Goal: Transaction & Acquisition: Download file/media

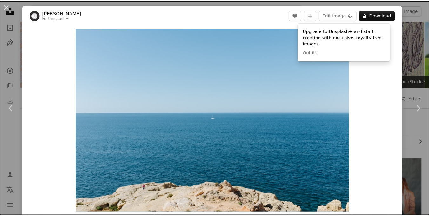
scroll to position [603, 0]
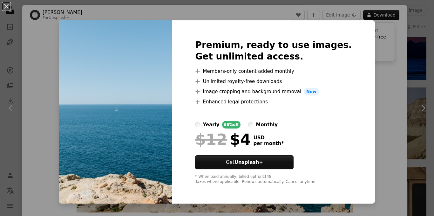
click at [365, 77] on div "An X shape Premium, ready to use images. Get unlimited access. A plus sign Memb…" at bounding box center [217, 108] width 434 height 216
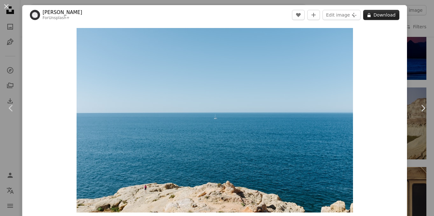
click at [370, 12] on button "A lock Download" at bounding box center [381, 15] width 36 height 10
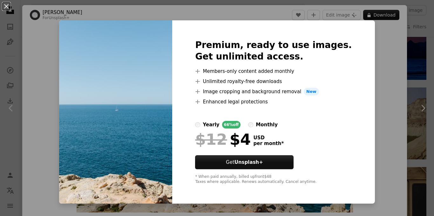
click at [376, 80] on div "An X shape Premium, ready to use images. Get unlimited access. A plus sign Memb…" at bounding box center [217, 108] width 434 height 216
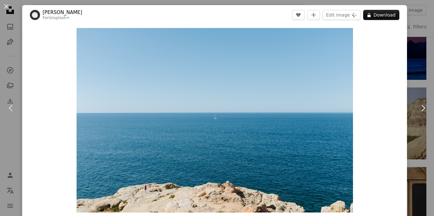
click at [4, 8] on button "An X shape" at bounding box center [7, 7] width 8 height 8
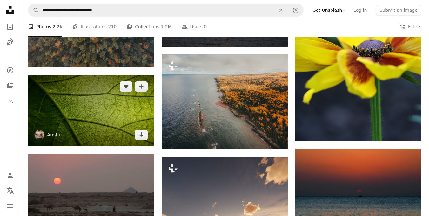
scroll to position [381, 0]
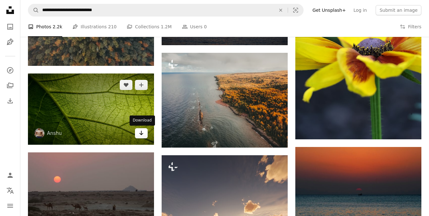
click at [143, 131] on icon "Arrow pointing down" at bounding box center [141, 133] width 5 height 8
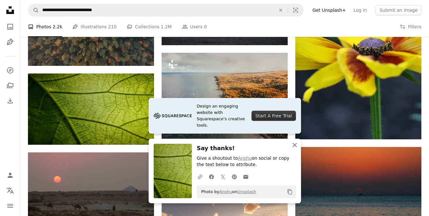
click at [295, 145] on icon "button" at bounding box center [294, 145] width 4 height 4
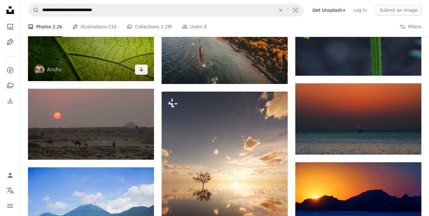
scroll to position [286, 0]
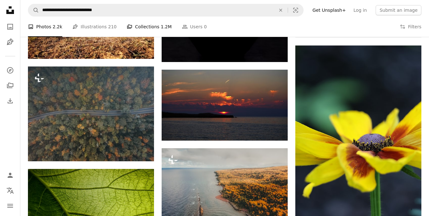
click at [161, 27] on span "1.2M" at bounding box center [166, 26] width 11 height 7
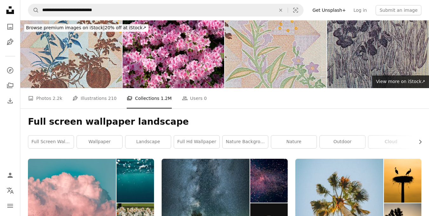
click at [230, 124] on h1 "Full screen wallpaper landscape" at bounding box center [224, 121] width 393 height 11
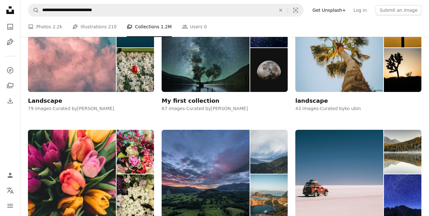
scroll to position [222, 0]
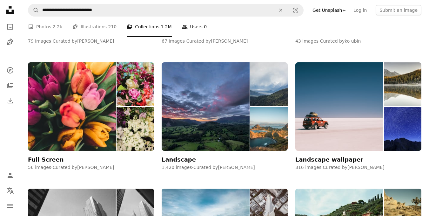
click at [182, 28] on link "People Users 0" at bounding box center [194, 27] width 25 height 20
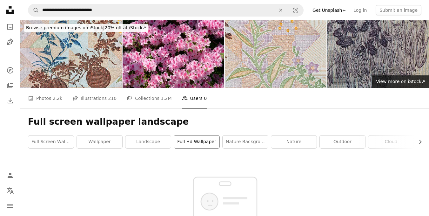
click at [200, 143] on link "full hd wallpaper" at bounding box center [196, 141] width 45 height 13
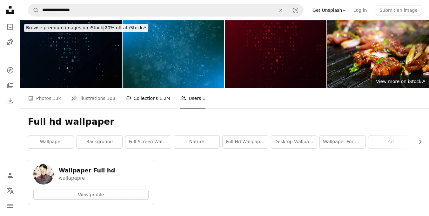
click at [147, 97] on link "A stack of folders Collections 1.2M" at bounding box center [147, 98] width 45 height 20
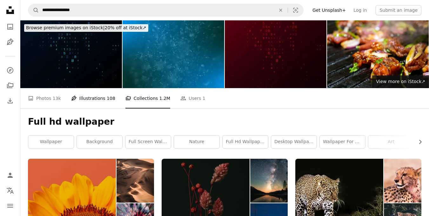
click at [98, 100] on link "Pen Tool Illustrations 108" at bounding box center [93, 98] width 44 height 20
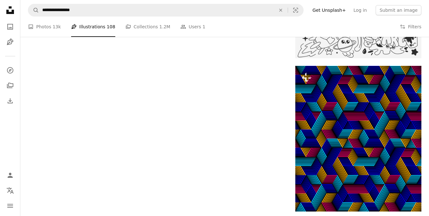
scroll to position [984, 0]
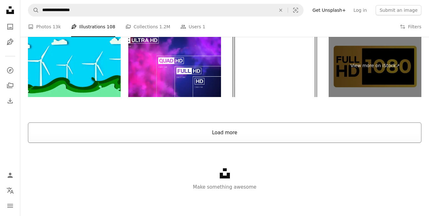
click at [213, 135] on button "Load more" at bounding box center [224, 132] width 393 height 20
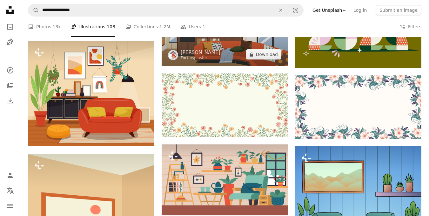
scroll to position [4412, 0]
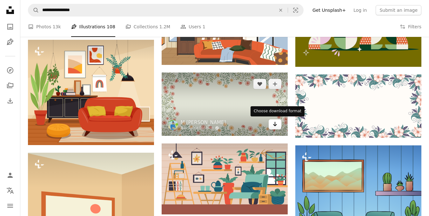
click at [272, 124] on button "Arrow pointing down" at bounding box center [275, 124] width 13 height 10
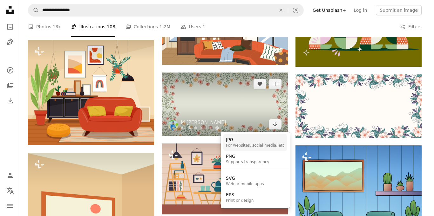
click at [266, 143] on div "For websites, social media, etc" at bounding box center [255, 145] width 59 height 5
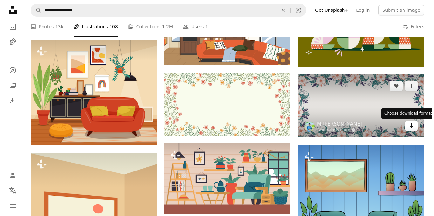
scroll to position [0, 0]
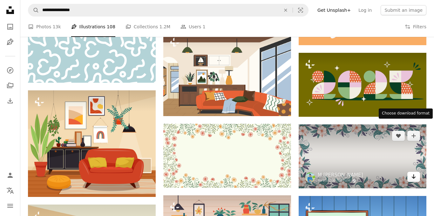
click at [411, 172] on icon "Arrow pointing down" at bounding box center [413, 176] width 5 height 8
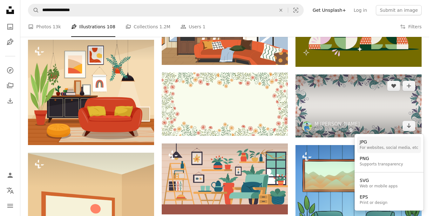
click at [396, 144] on div "JPG" at bounding box center [388, 142] width 59 height 6
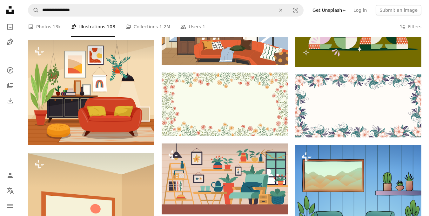
scroll to position [5840, 0]
click at [58, 28] on span "13k" at bounding box center [57, 26] width 8 height 7
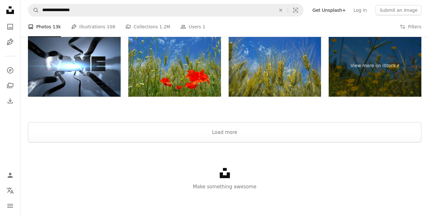
scroll to position [1492, 0]
click at [210, 137] on button "Load more" at bounding box center [224, 132] width 393 height 20
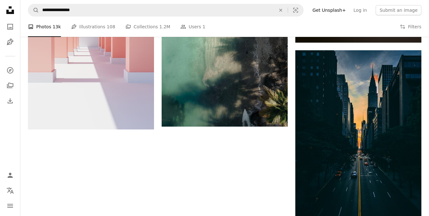
scroll to position [3660, 0]
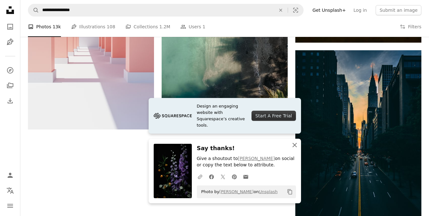
click at [294, 145] on icon "button" at bounding box center [294, 145] width 4 height 4
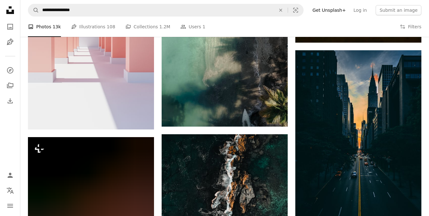
scroll to position [15373, 0]
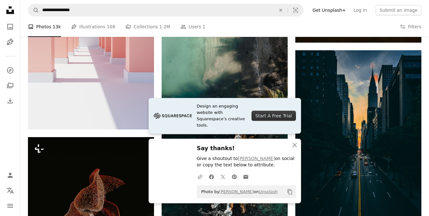
scroll to position [15563, 0]
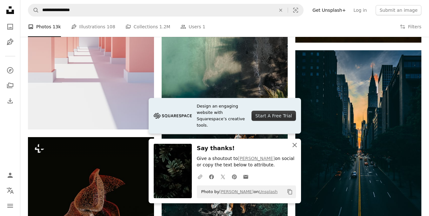
click at [296, 144] on icon "An X shape" at bounding box center [295, 145] width 8 height 8
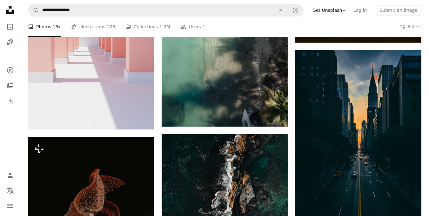
scroll to position [16103, 0]
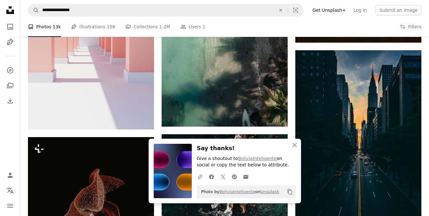
scroll to position [16230, 0]
click at [293, 146] on icon "An X shape" at bounding box center [295, 145] width 8 height 8
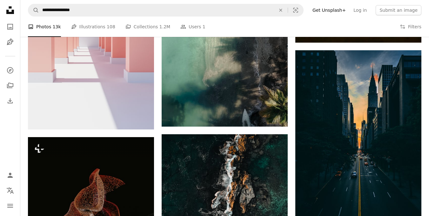
scroll to position [17436, 0]
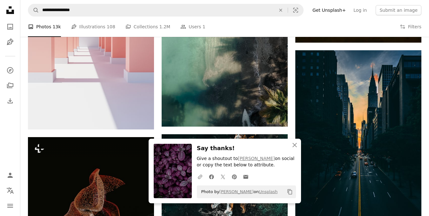
scroll to position [17658, 0]
click at [295, 146] on icon "An X shape" at bounding box center [295, 145] width 8 height 8
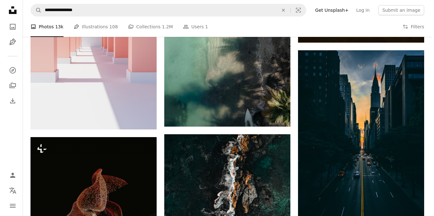
scroll to position [20801, 0]
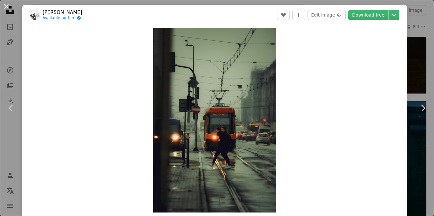
click at [4, 4] on button "An X shape" at bounding box center [7, 7] width 8 height 8
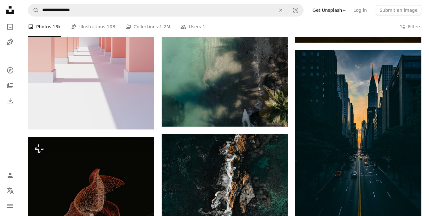
scroll to position [22071, 0]
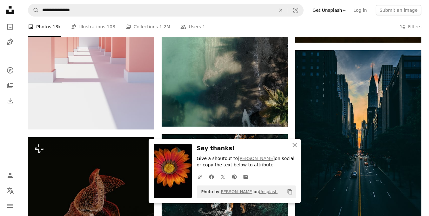
scroll to position [22198, 0]
click at [295, 144] on icon "An X shape" at bounding box center [295, 145] width 8 height 8
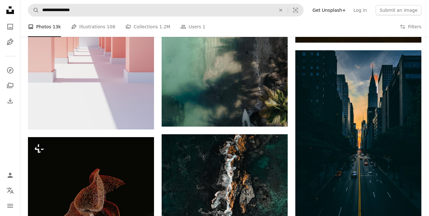
scroll to position [32990, 0]
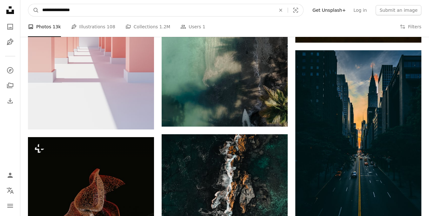
click at [85, 10] on input "**********" at bounding box center [156, 10] width 235 height 12
drag, startPoint x: 81, startPoint y: 12, endPoint x: 17, endPoint y: 12, distance: 63.8
type input "**********"
click at [28, 4] on button "A magnifying glass" at bounding box center [33, 10] width 11 height 12
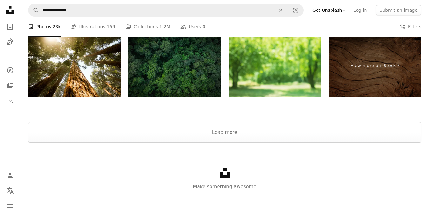
scroll to position [1292, 0]
click at [207, 142] on button "Load more" at bounding box center [224, 132] width 393 height 20
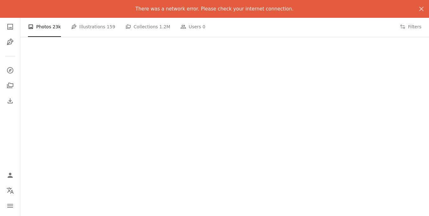
scroll to position [730, 0]
